Goal: Task Accomplishment & Management: Use online tool/utility

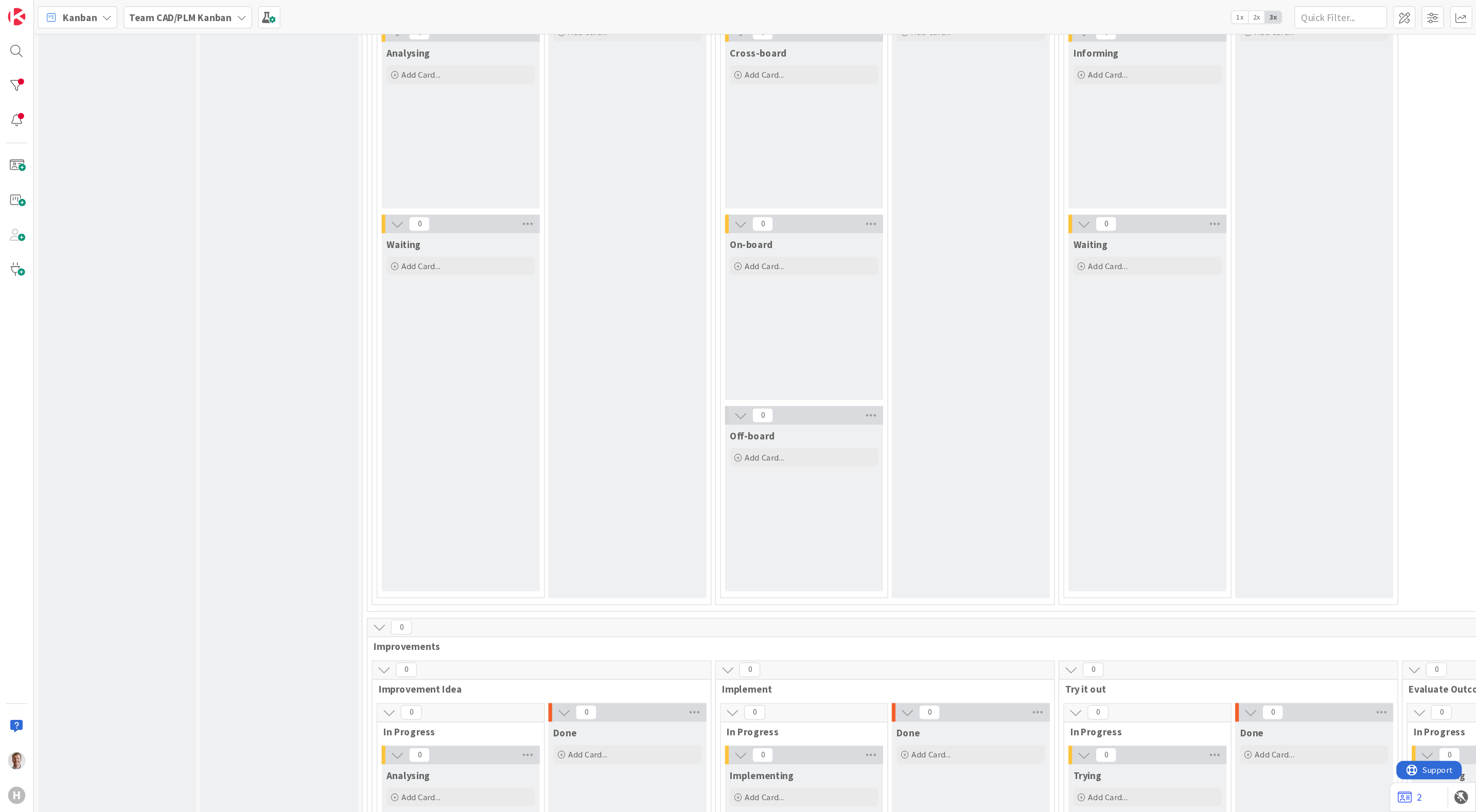
scroll to position [2659, 0]
click at [11, 69] on div at bounding box center [14, 71] width 21 height 21
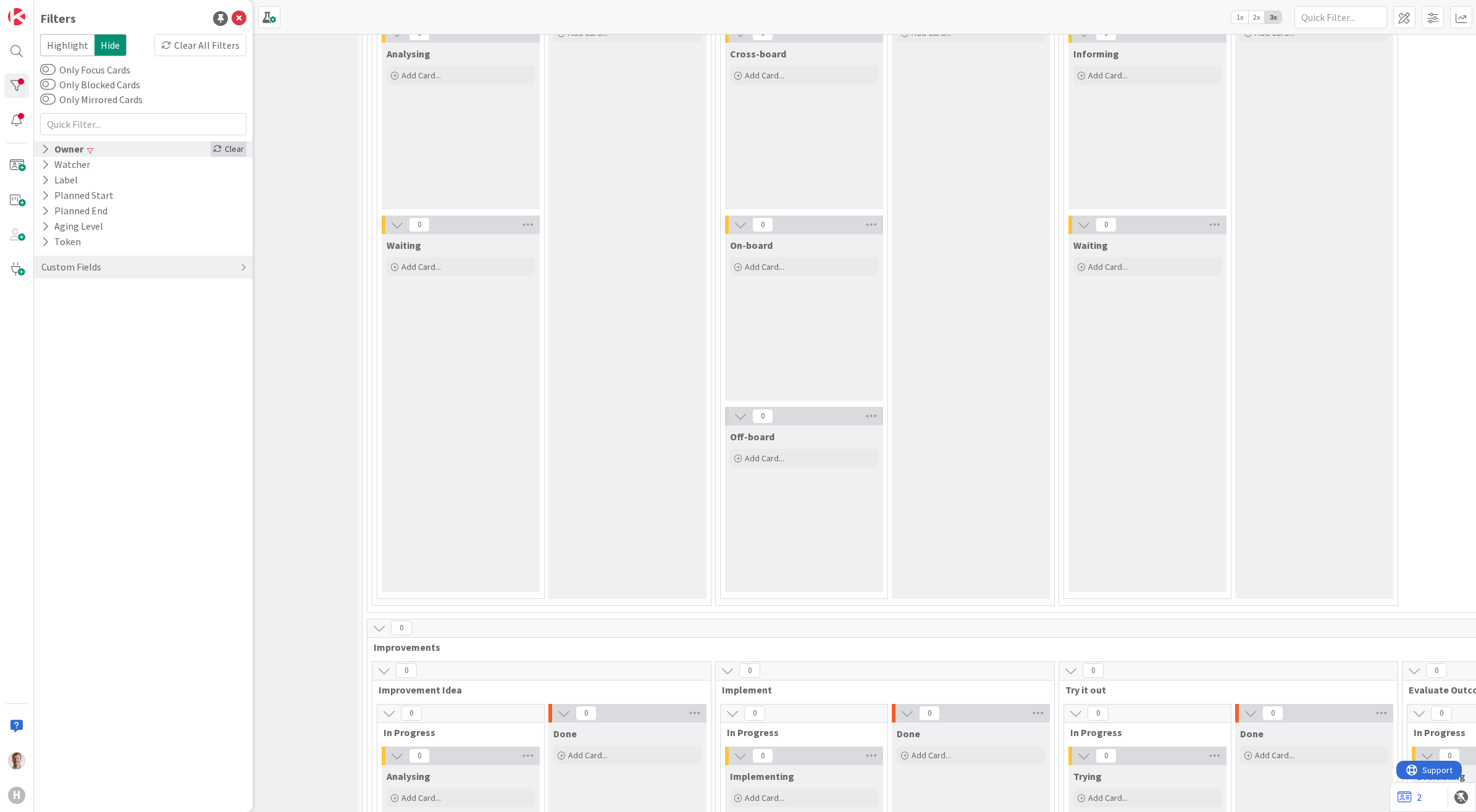
click at [230, 147] on div "Clear" at bounding box center [228, 148] width 36 height 16
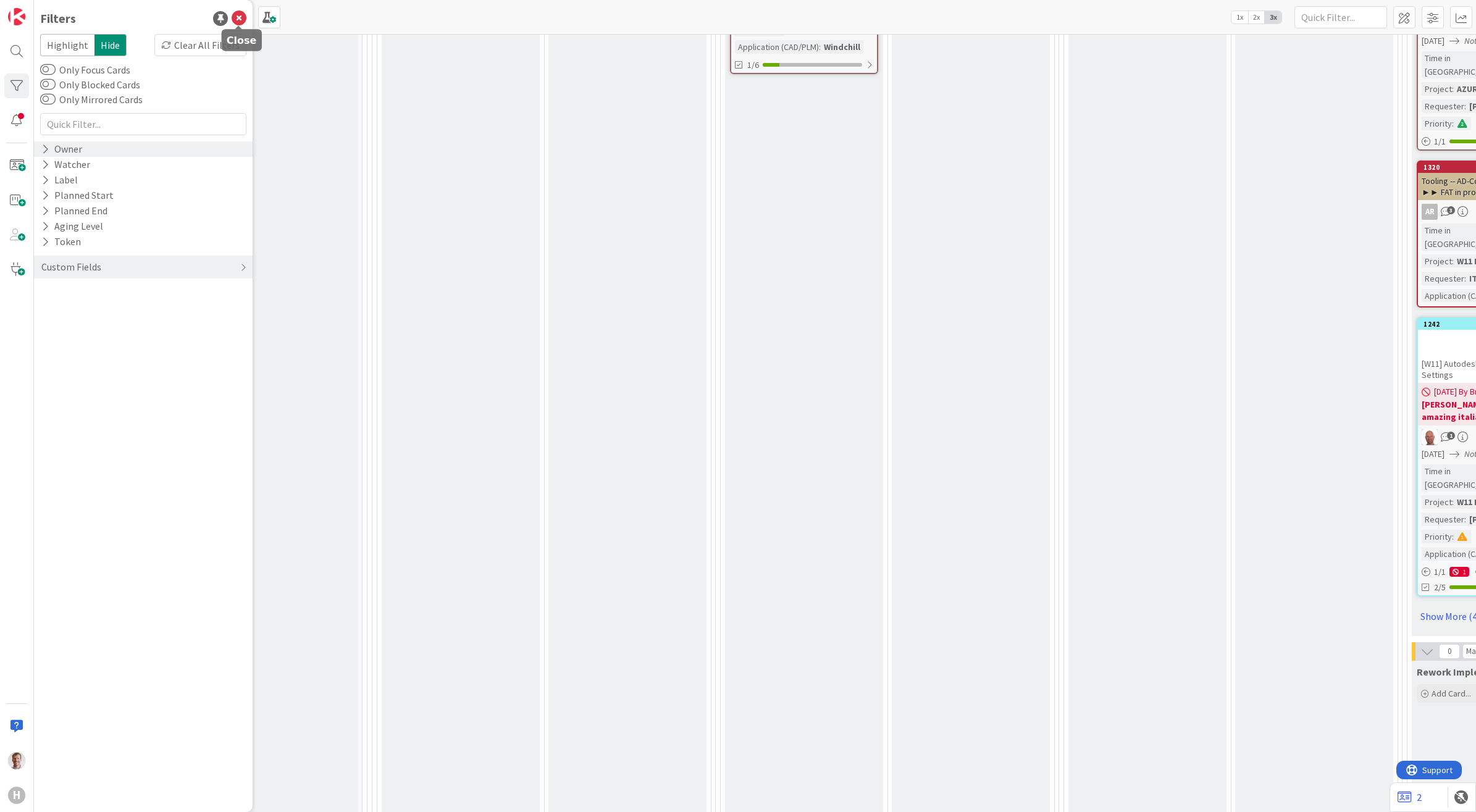
click at [241, 18] on icon at bounding box center [239, 18] width 15 height 15
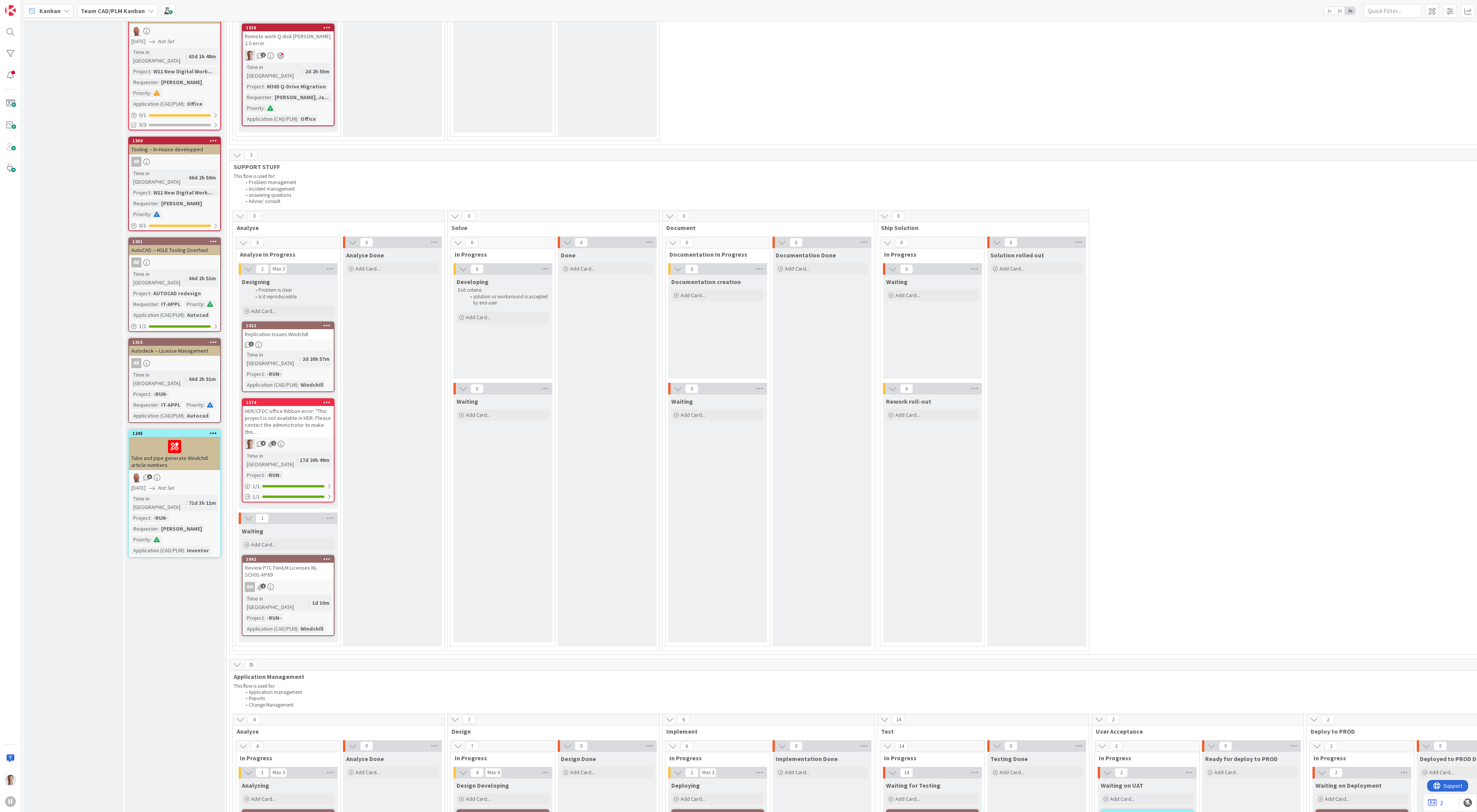
scroll to position [142, 0]
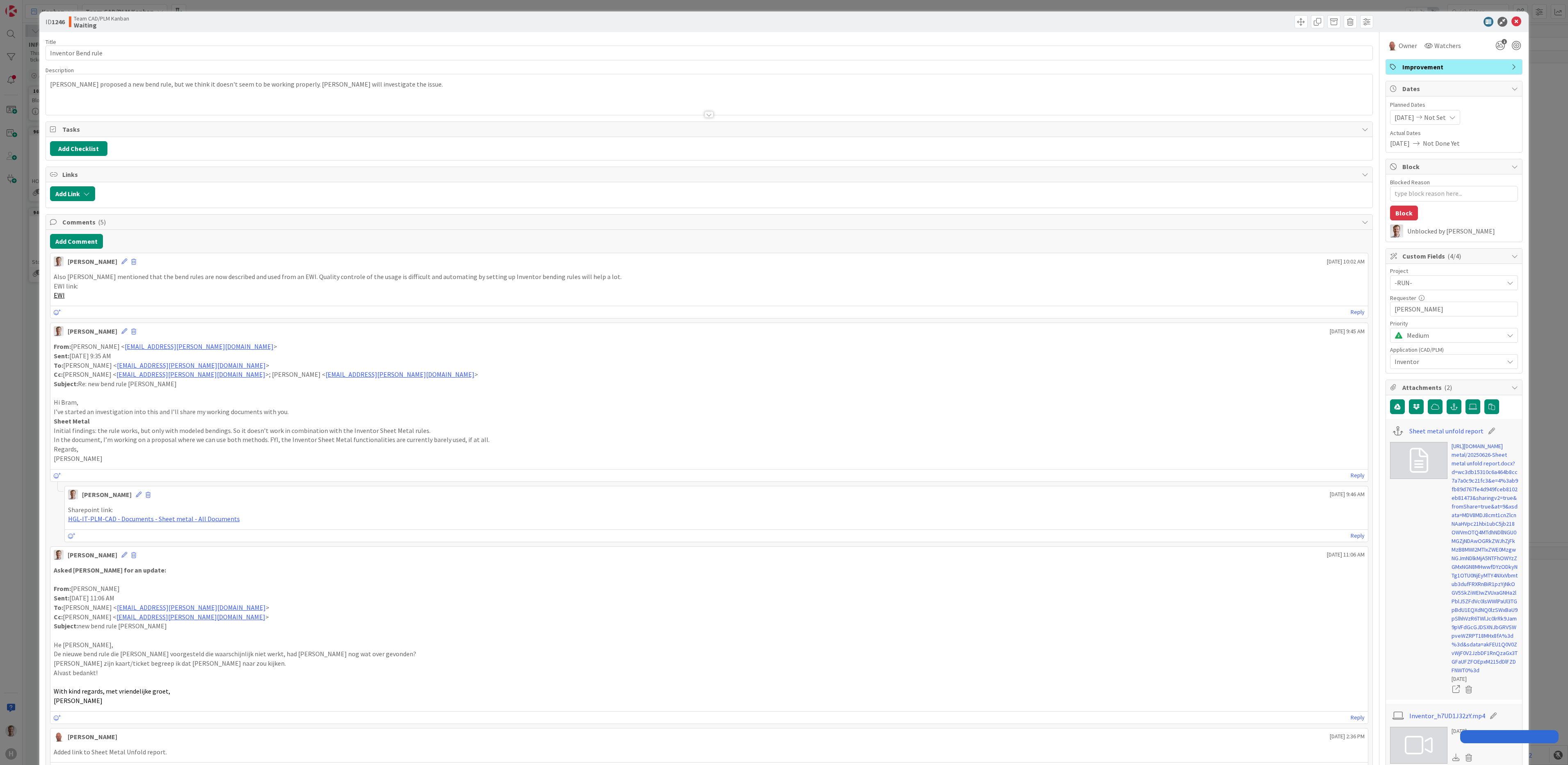
type textarea "x"
